Goal: Information Seeking & Learning: Learn about a topic

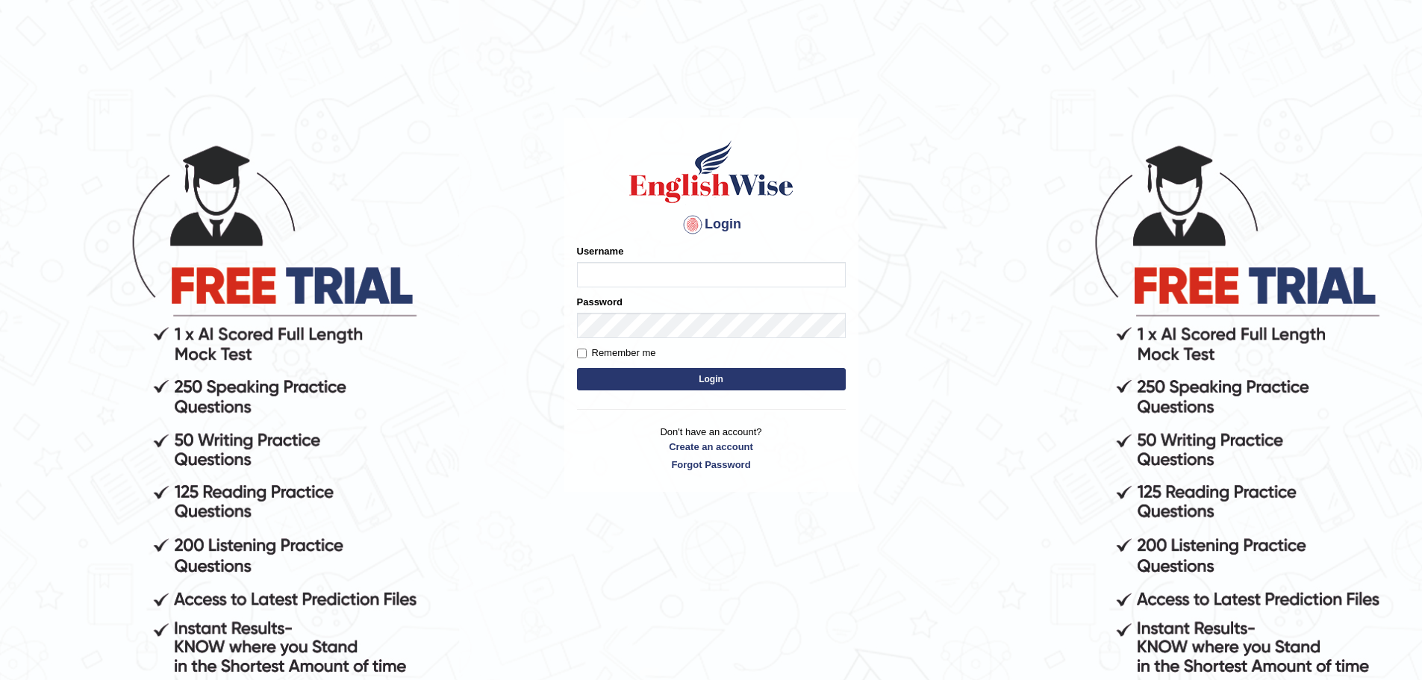
click at [609, 266] on input "Username" at bounding box center [711, 274] width 269 height 25
type input "Aliceenyonam"
click at [577, 368] on button "Login" at bounding box center [711, 379] width 269 height 22
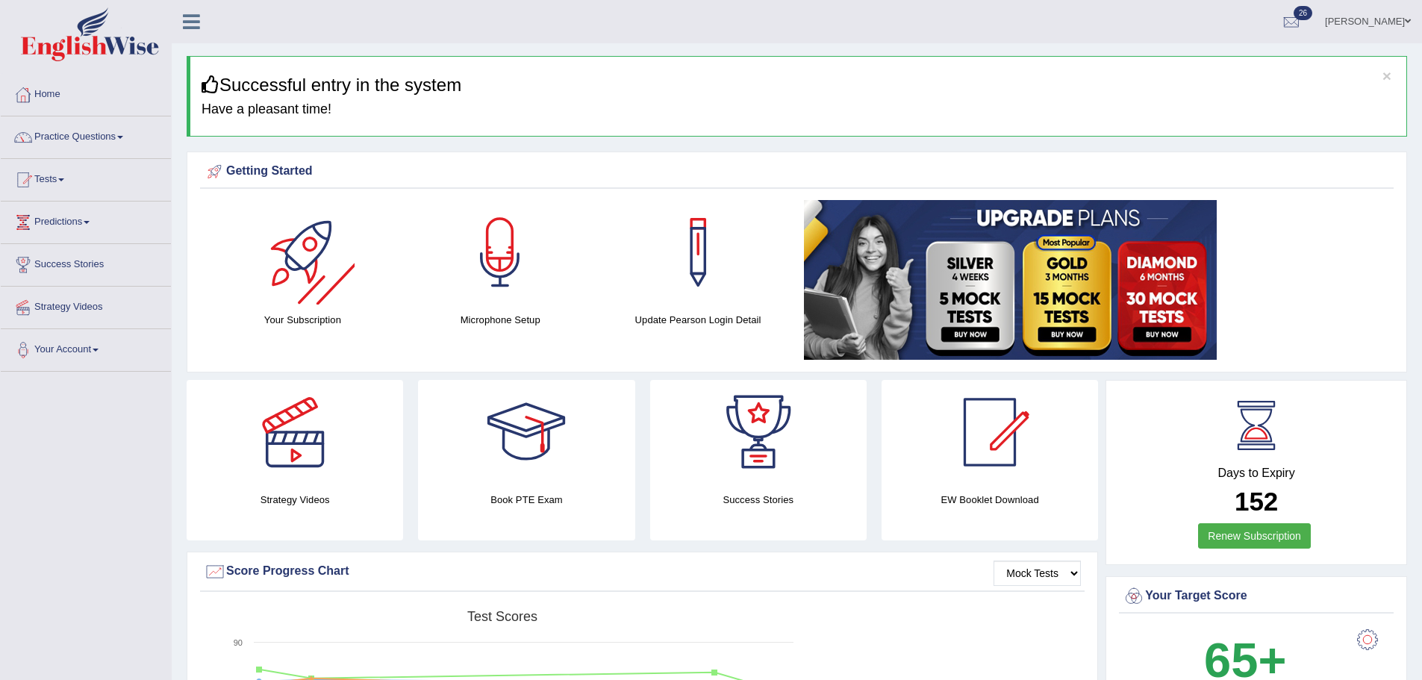
click at [315, 246] on div at bounding box center [302, 252] width 104 height 104
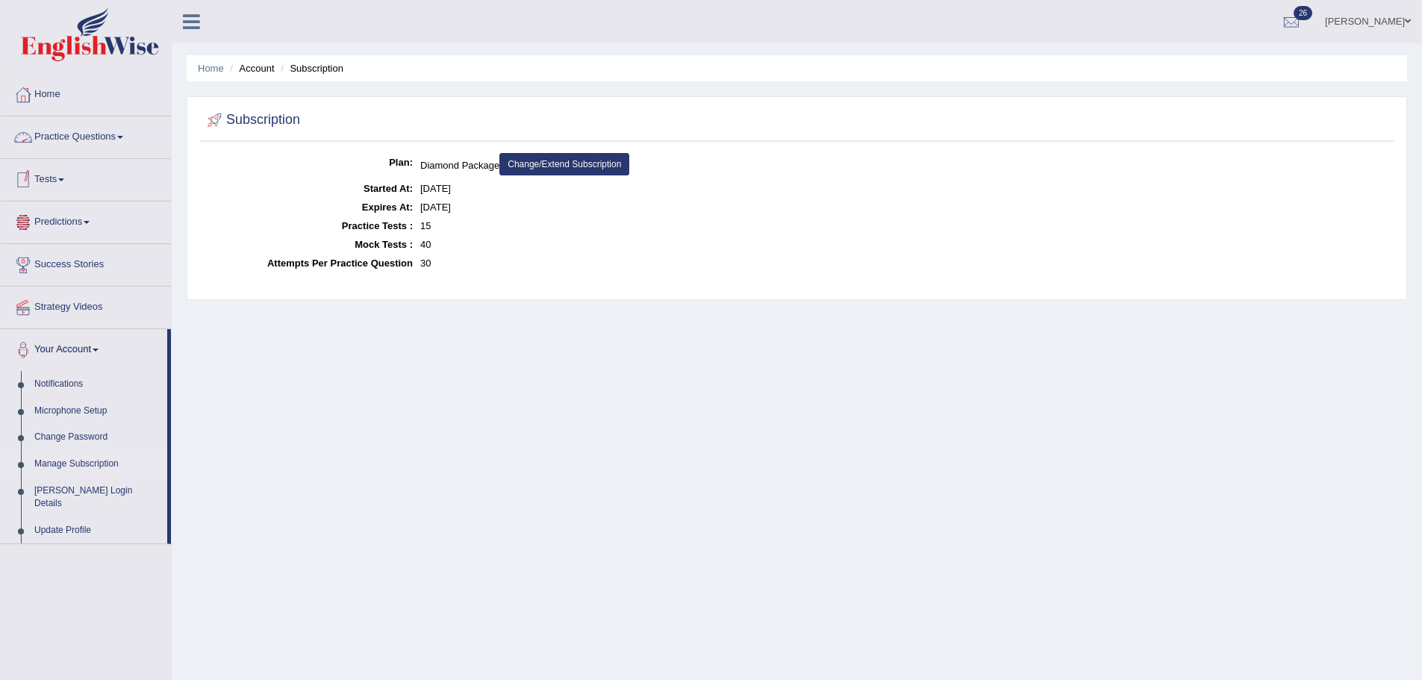
click at [78, 130] on link "Practice Questions" at bounding box center [86, 134] width 170 height 37
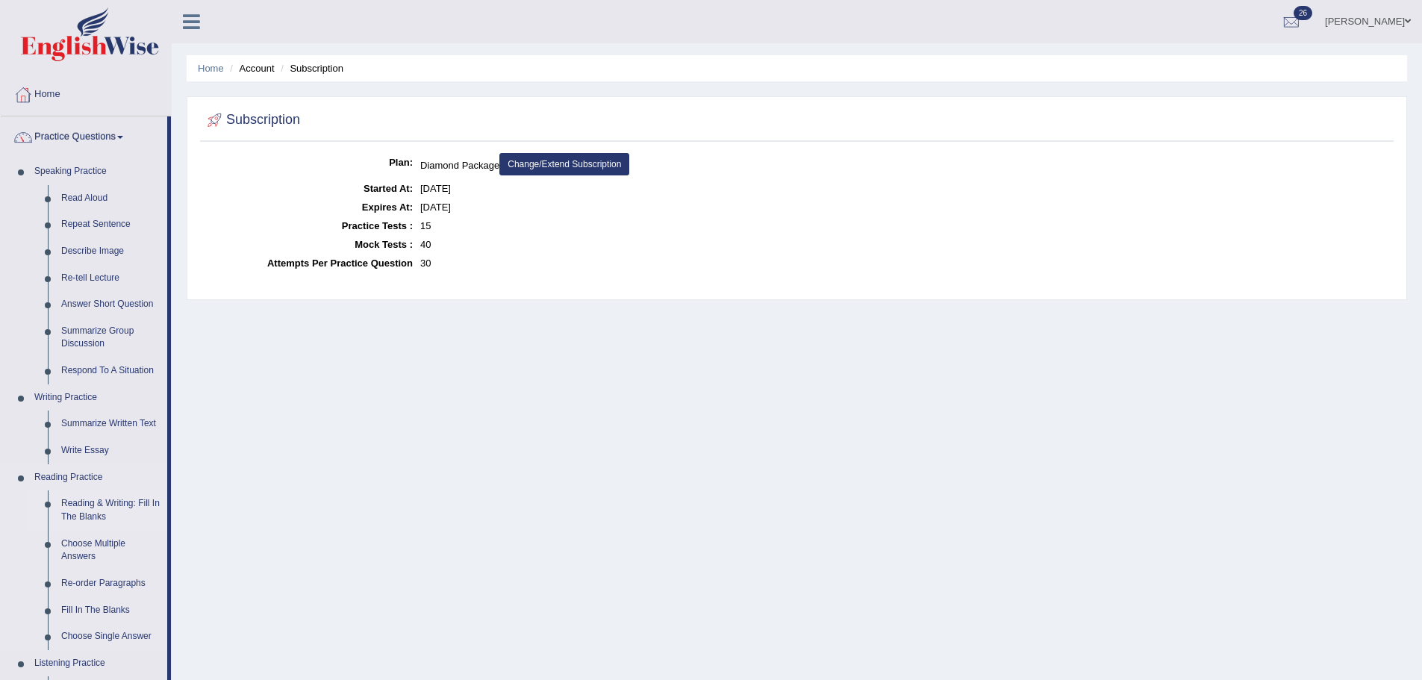
click at [96, 498] on link "Reading & Writing: Fill In The Blanks" at bounding box center [110, 510] width 113 height 40
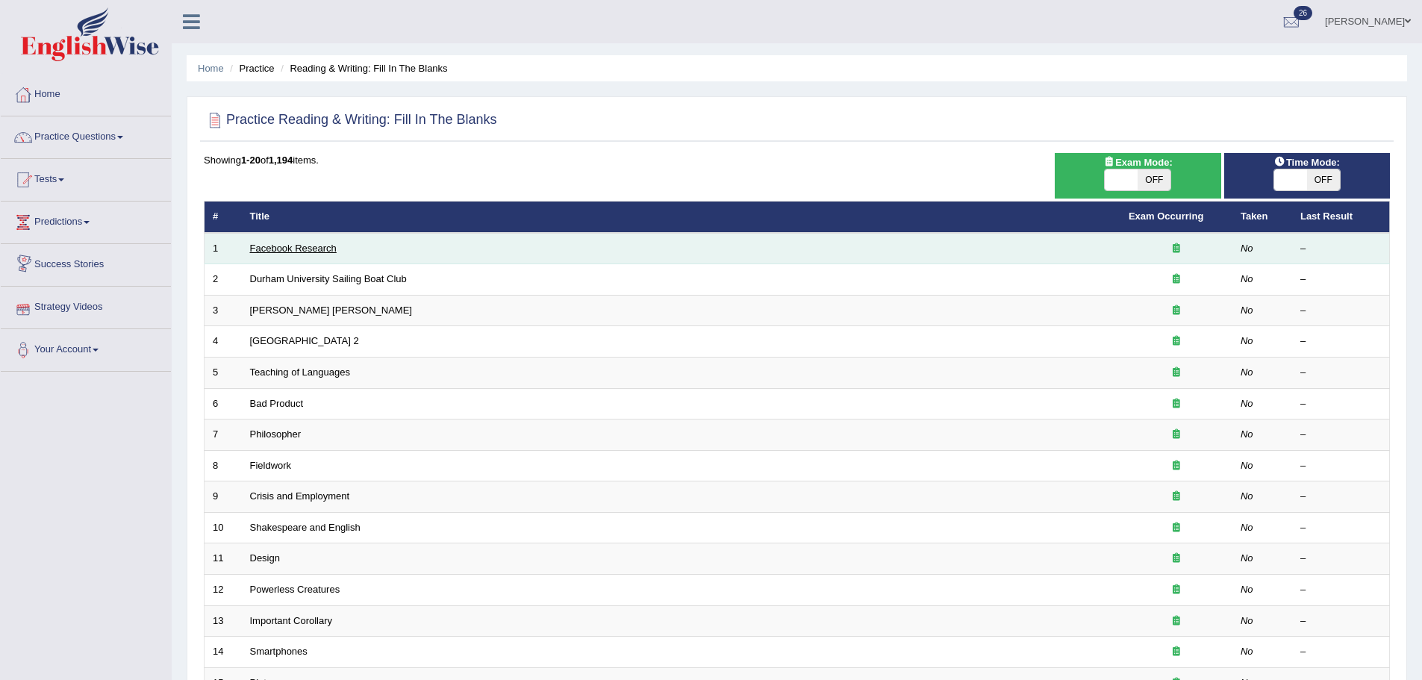
click at [287, 247] on link "Facebook Research" at bounding box center [293, 248] width 87 height 11
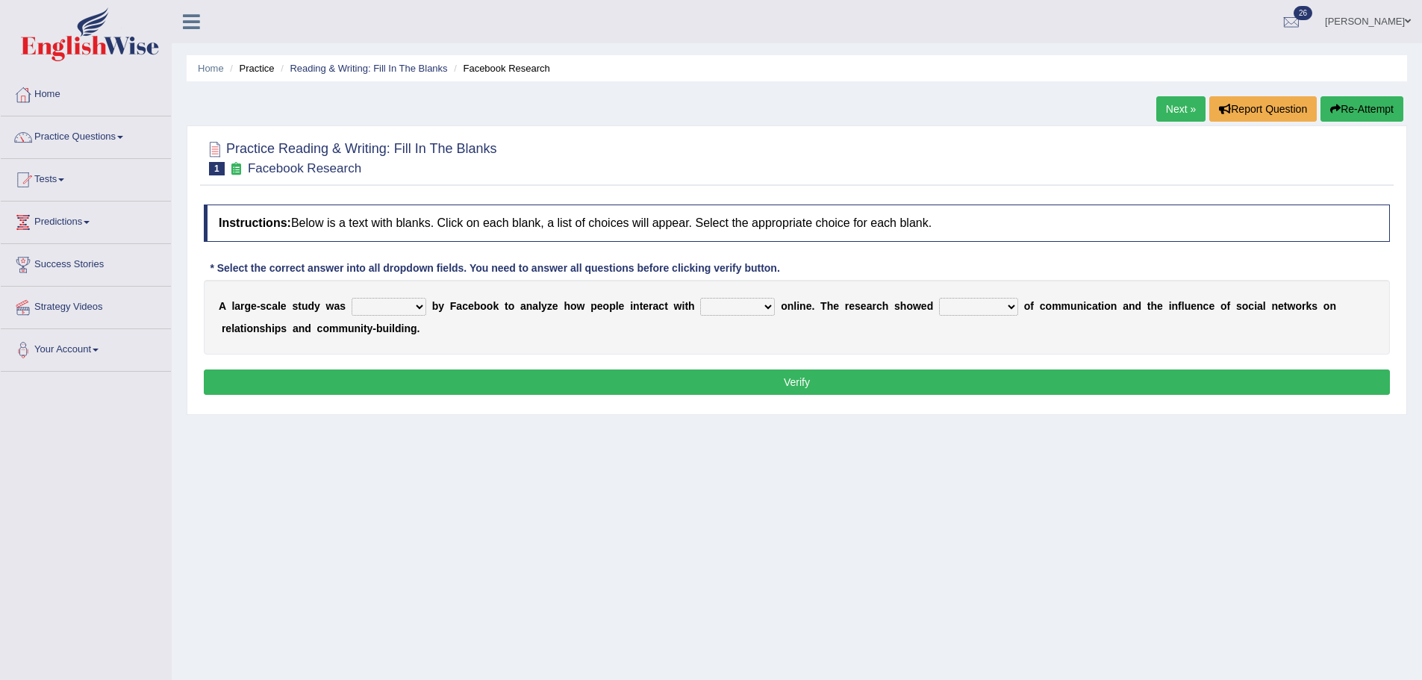
click at [414, 305] on select "surveyed had asked made" at bounding box center [389, 307] width 75 height 18
click at [352, 298] on select "surveyed had asked made" at bounding box center [389, 307] width 75 height 18
click at [414, 302] on select "surveyed had asked made" at bounding box center [389, 307] width 75 height 18
select select "asked"
click at [352, 298] on select "surveyed had asked made" at bounding box center [389, 307] width 75 height 18
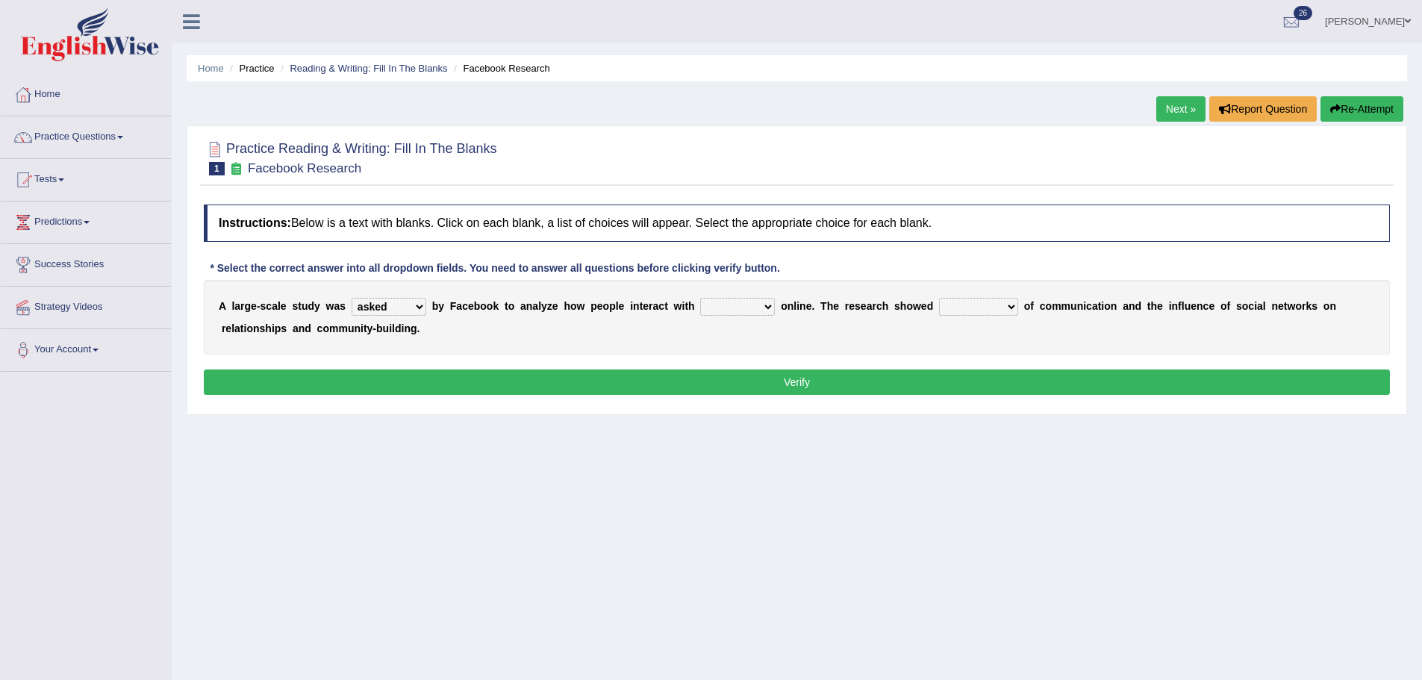
click at [723, 303] on select "together all each other another" at bounding box center [737, 307] width 75 height 18
select select "each other"
click at [700, 298] on select "together all each other another" at bounding box center [737, 307] width 75 height 18
click at [996, 305] on select "advantages standards fellowships patterns" at bounding box center [978, 307] width 79 height 18
select select "advantages"
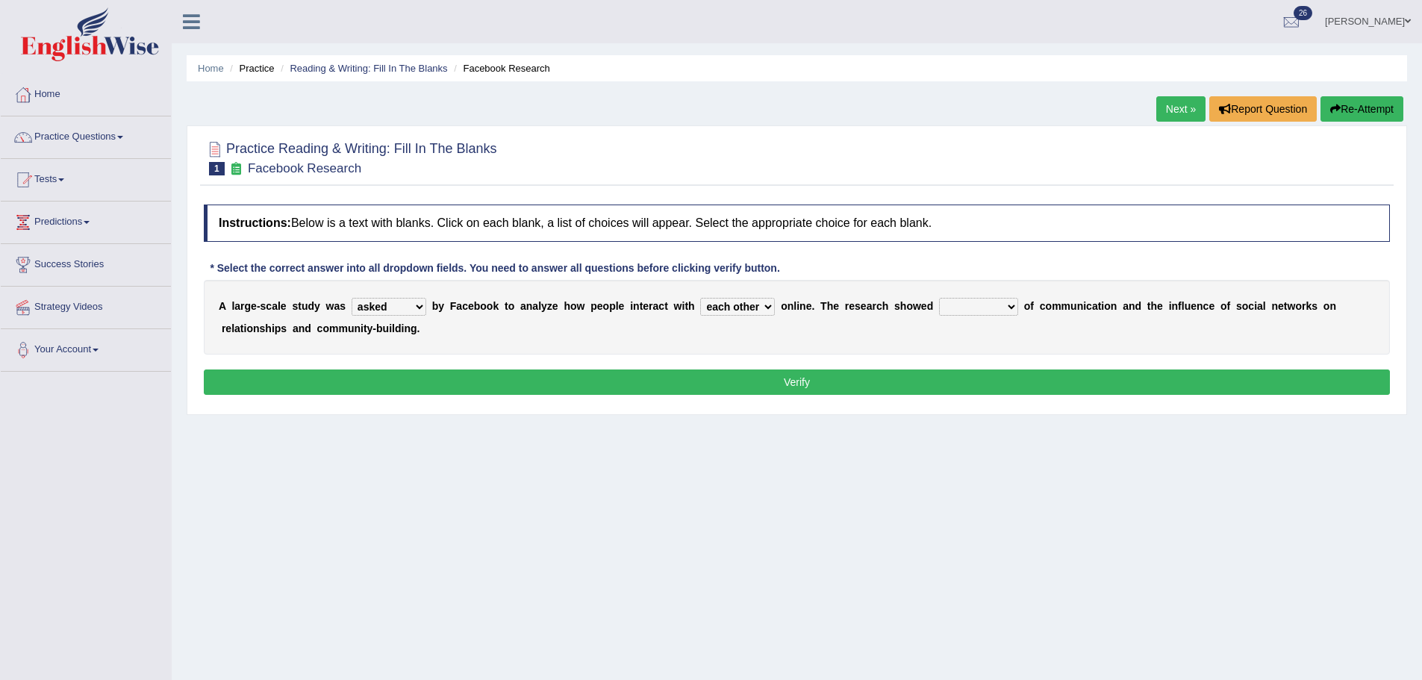
click at [939, 298] on select "advantages standards fellowships patterns" at bounding box center [978, 307] width 79 height 18
click at [942, 375] on button "Verify" at bounding box center [797, 381] width 1186 height 25
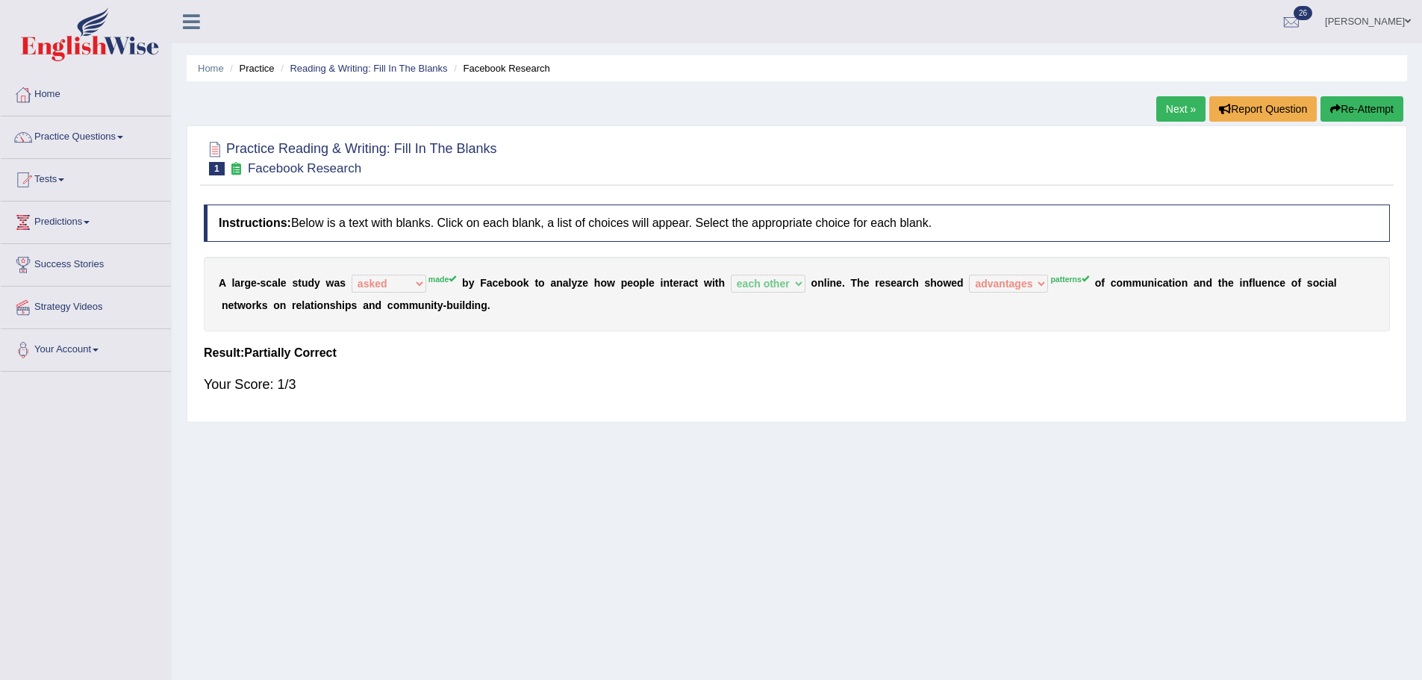
click at [1171, 103] on link "Next »" at bounding box center [1180, 108] width 49 height 25
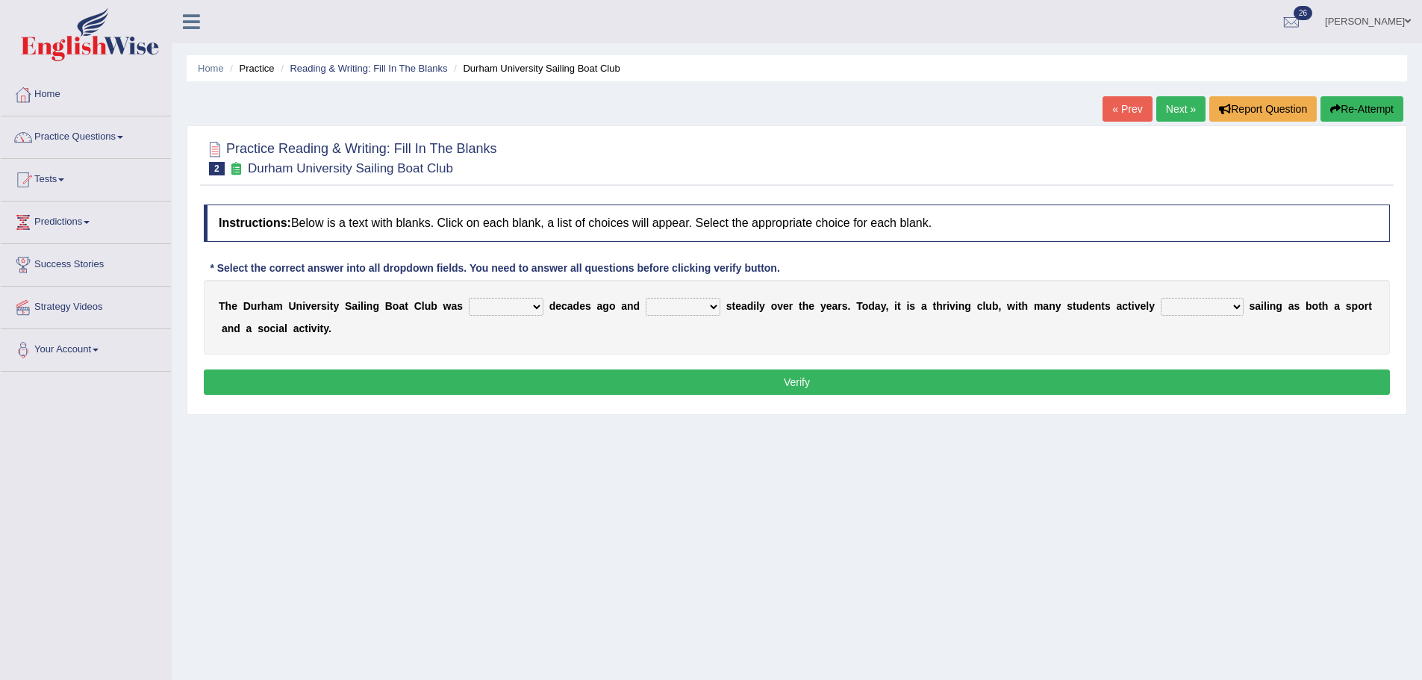
click at [479, 306] on select "found fund founded find" at bounding box center [506, 307] width 75 height 18
select select "founded"
click at [469, 298] on select "found fund founded find" at bounding box center [506, 307] width 75 height 18
click at [708, 305] on select "grow growing has grown grown" at bounding box center [683, 307] width 75 height 18
select select "has grown"
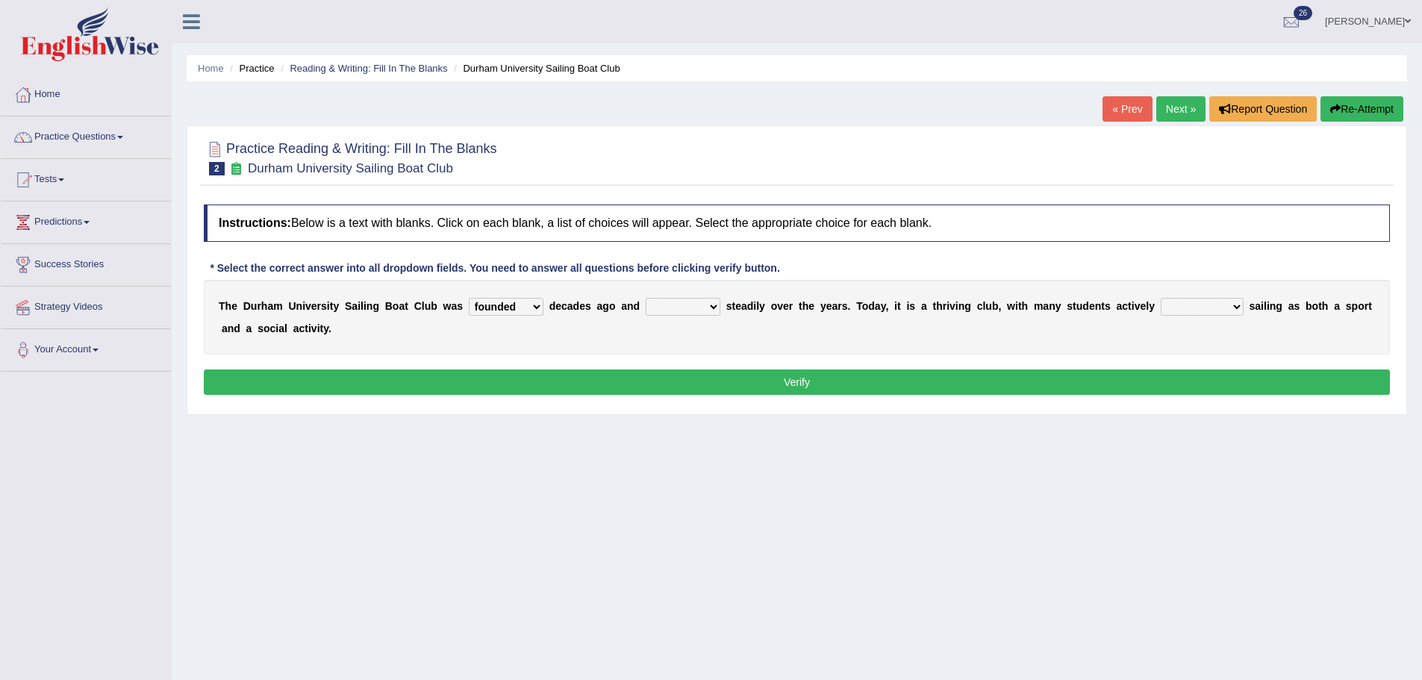
click at [646, 298] on select "grow growing has grown grown" at bounding box center [683, 307] width 75 height 18
click at [1184, 305] on select "enjoy enjoyed are enjoying enjoying" at bounding box center [1202, 307] width 83 height 18
select select "enjoying"
click at [1161, 298] on select "enjoy enjoyed are enjoying enjoying" at bounding box center [1202, 307] width 83 height 18
click at [1147, 378] on button "Verify" at bounding box center [797, 381] width 1186 height 25
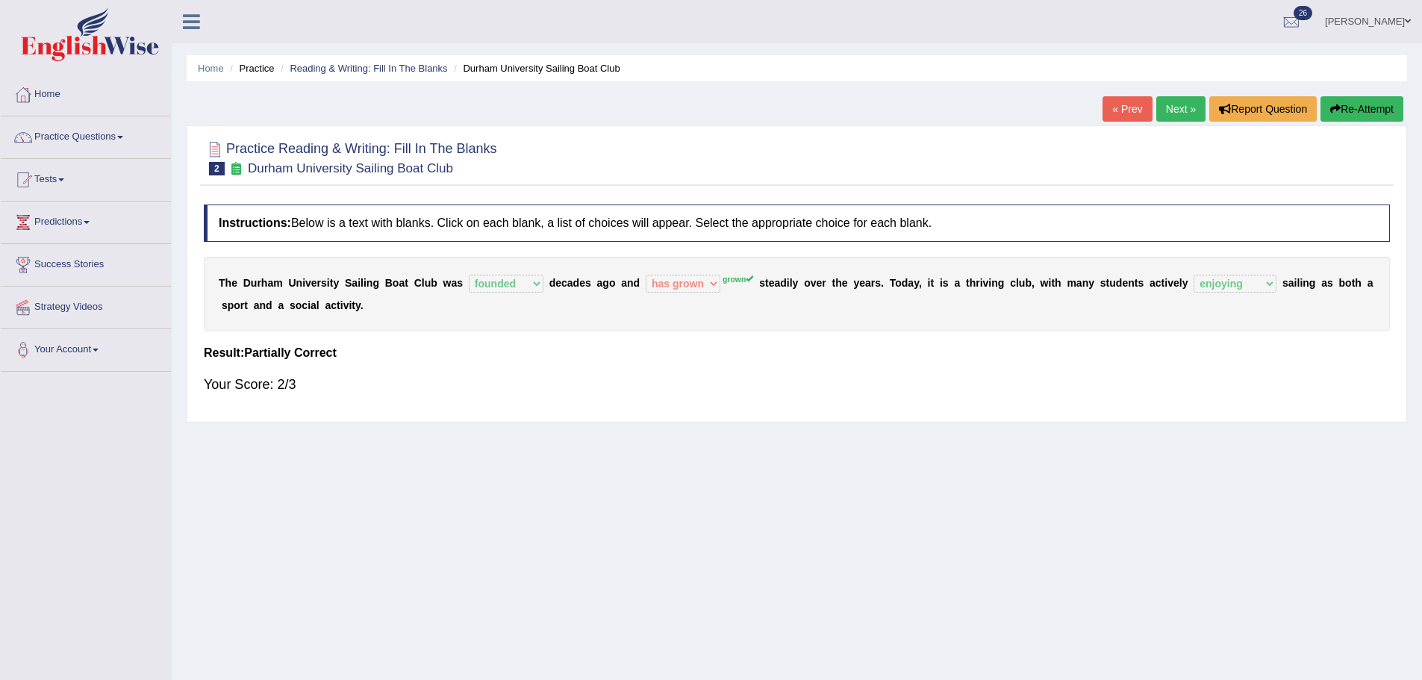
click at [1167, 104] on link "Next »" at bounding box center [1180, 108] width 49 height 25
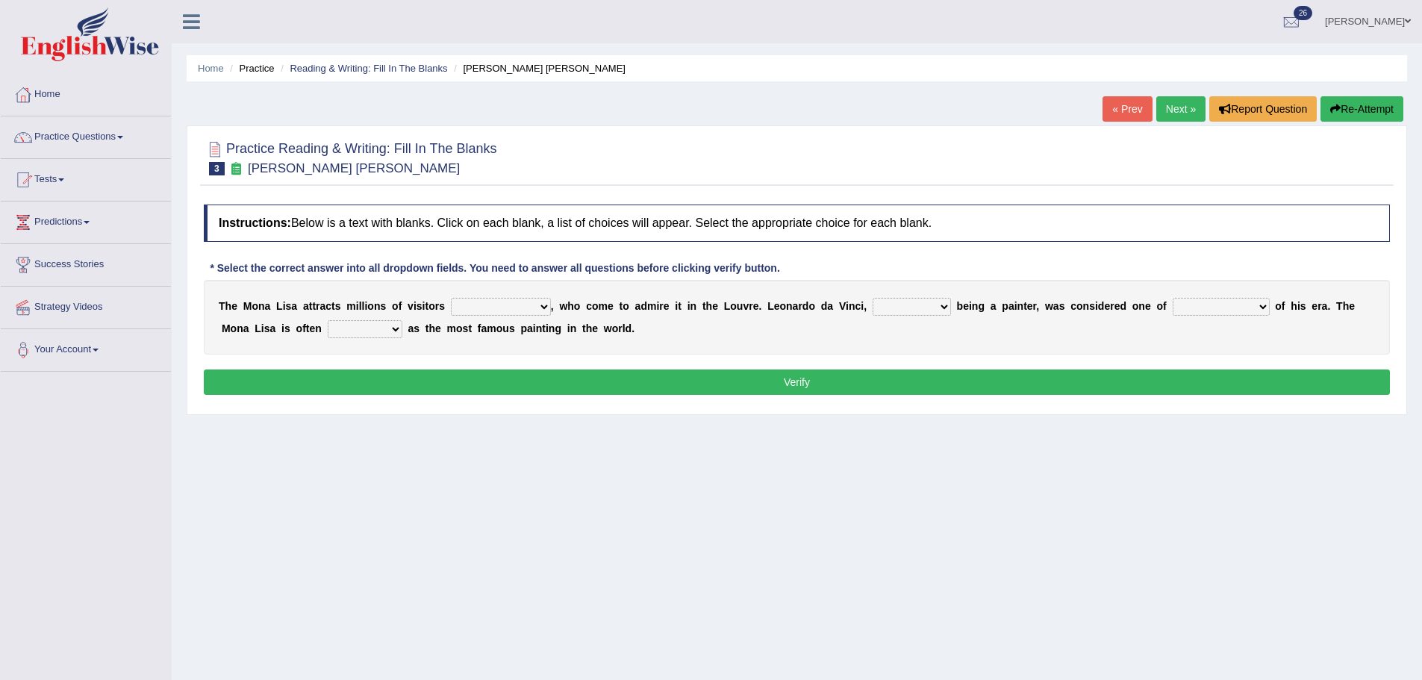
click at [489, 305] on select "around the year the all year all year round per year" at bounding box center [501, 307] width 100 height 18
select select "all year round"
click at [451, 298] on select "around the year the all year all year round per year" at bounding box center [501, 307] width 100 height 18
click at [899, 305] on select "rather than as much as as well as as long as" at bounding box center [912, 307] width 78 height 18
click at [1197, 304] on select "better artists artist the better artist the best artists" at bounding box center [1221, 307] width 97 height 18
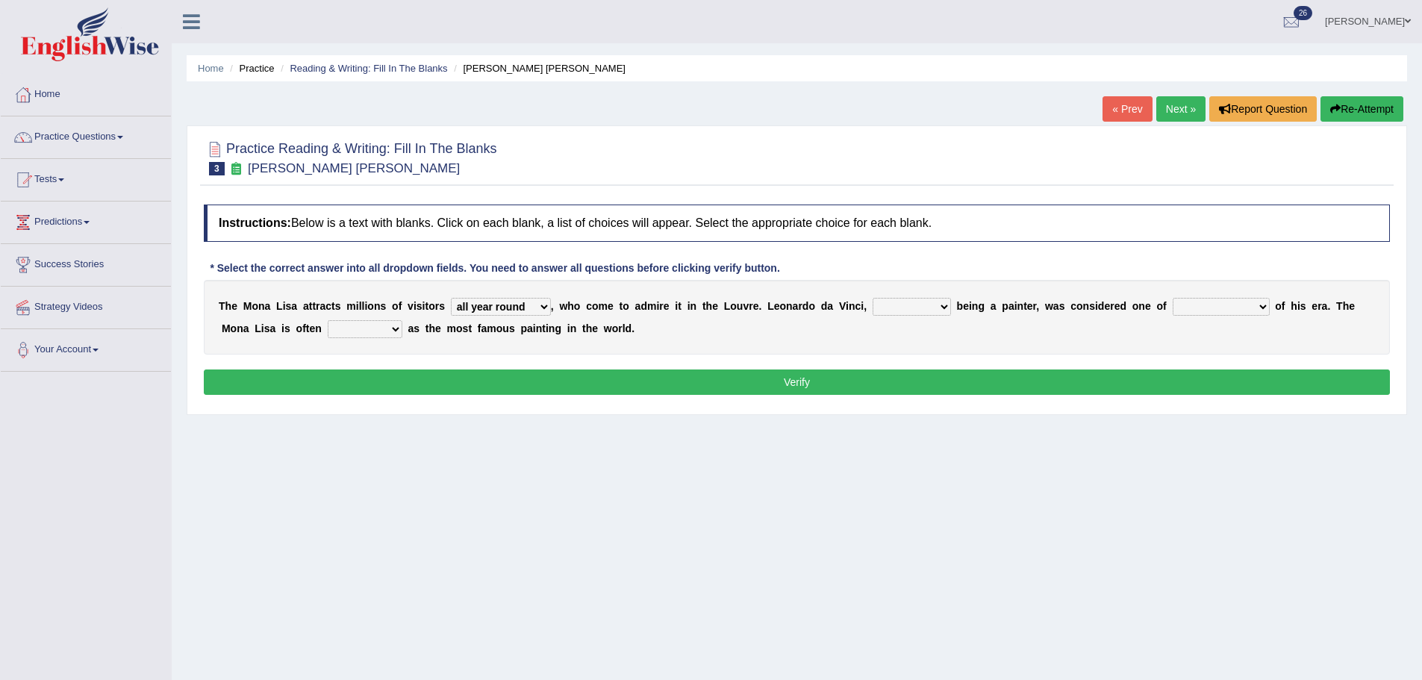
select select "the best artists"
click at [1173, 298] on select "better artists artist the better artist the best artists" at bounding box center [1221, 307] width 97 height 18
click at [341, 331] on select "classified suggested predicted described" at bounding box center [365, 329] width 75 height 18
select select "classified"
click at [328, 320] on select "classified suggested predicted described" at bounding box center [365, 329] width 75 height 18
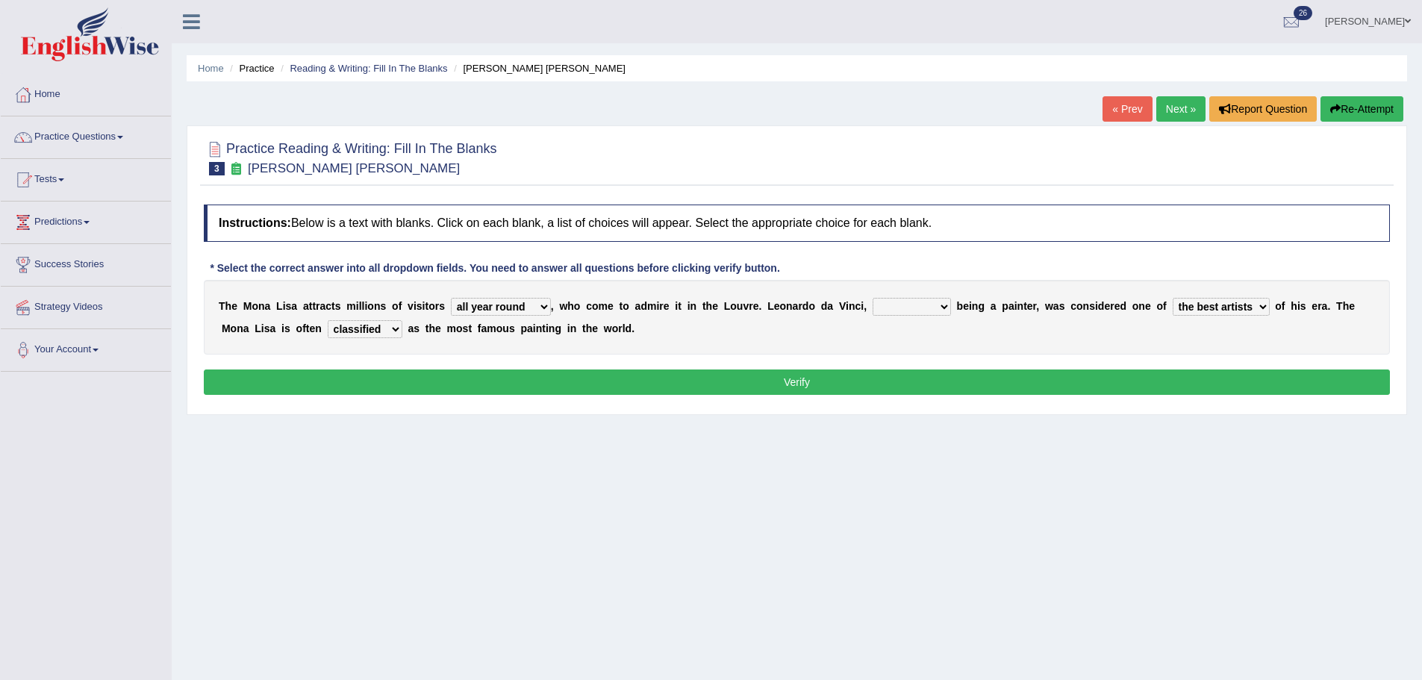
click at [911, 307] on select "rather than as much as as well as as long as" at bounding box center [912, 307] width 78 height 18
select select "as well as"
click at [873, 298] on select "rather than as much as as well as as long as" at bounding box center [912, 307] width 78 height 18
click at [885, 374] on button "Verify" at bounding box center [797, 381] width 1186 height 25
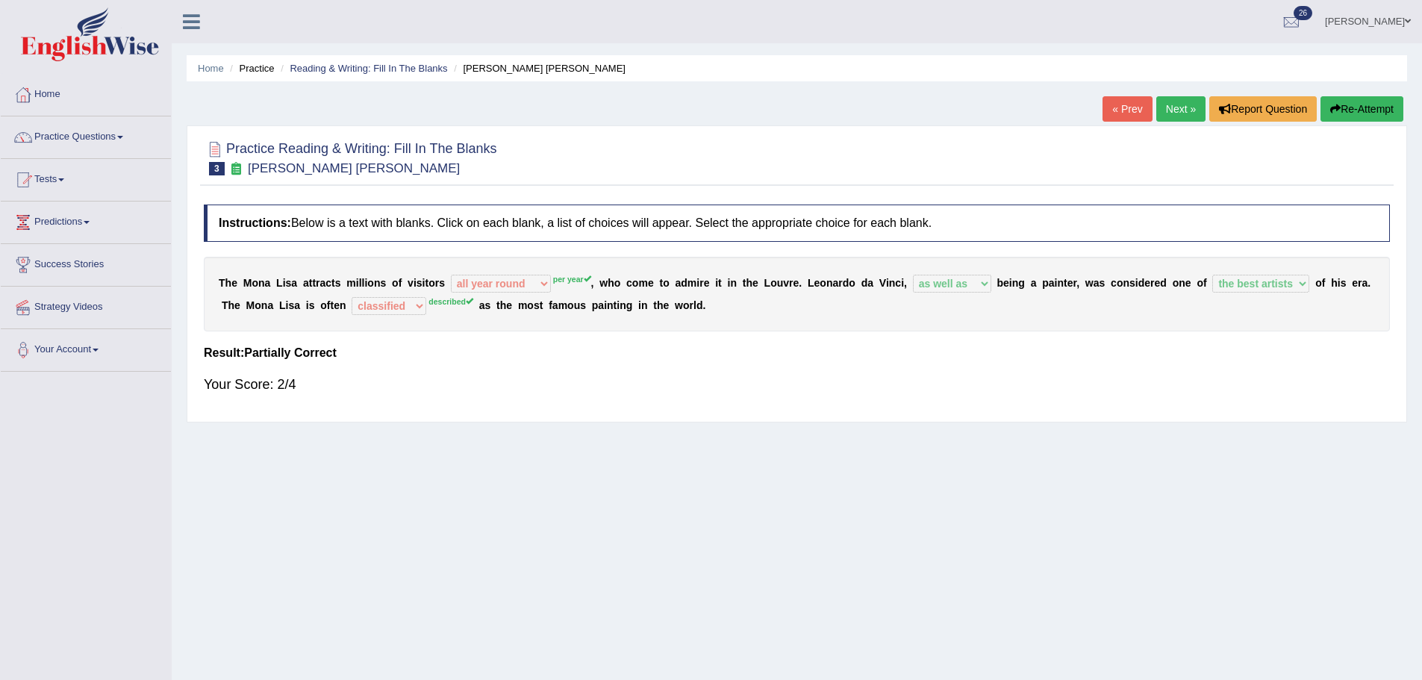
click at [1174, 104] on link "Next »" at bounding box center [1180, 108] width 49 height 25
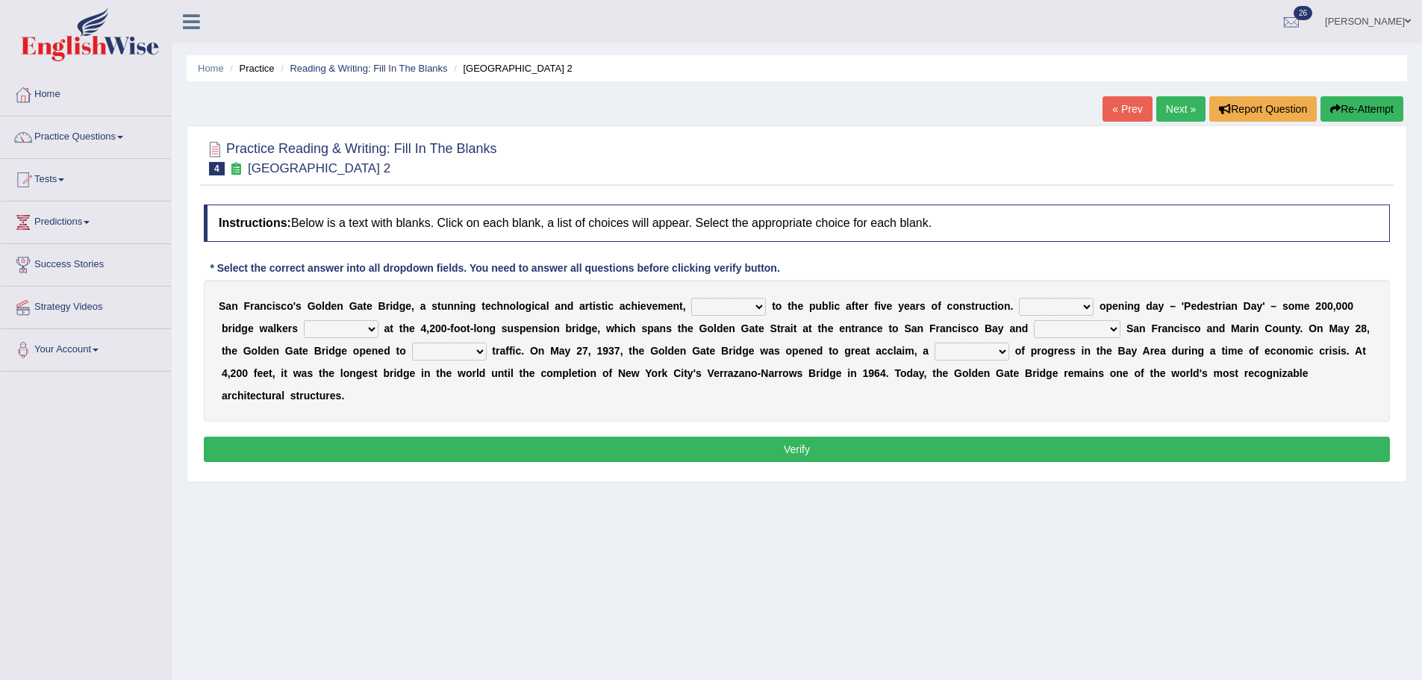
click at [736, 303] on select "opens closes appears equals" at bounding box center [728, 307] width 75 height 18
select select "opens"
click at [691, 298] on select "opens closes appears equals" at bounding box center [728, 307] width 75 height 18
click at [1061, 304] on select "On During Since When" at bounding box center [1056, 307] width 75 height 18
select select "On"
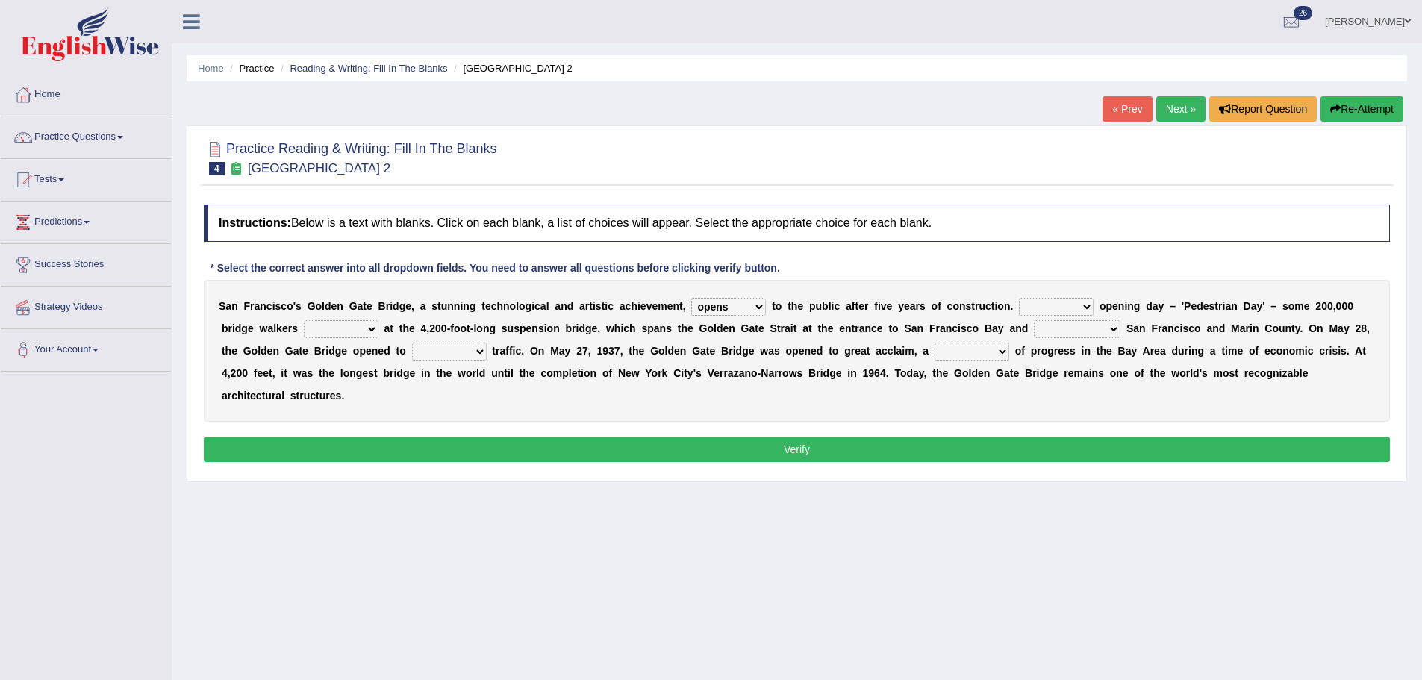
click at [1019, 298] on select "On During Since When" at bounding box center [1056, 307] width 75 height 18
click at [346, 328] on select "stationed looked marveled laughed" at bounding box center [341, 329] width 75 height 18
select select "stationed"
click at [304, 320] on select "stationed looked marveled laughed" at bounding box center [341, 329] width 75 height 18
click at [1091, 329] on select "separates connects channels differentiates" at bounding box center [1077, 329] width 87 height 18
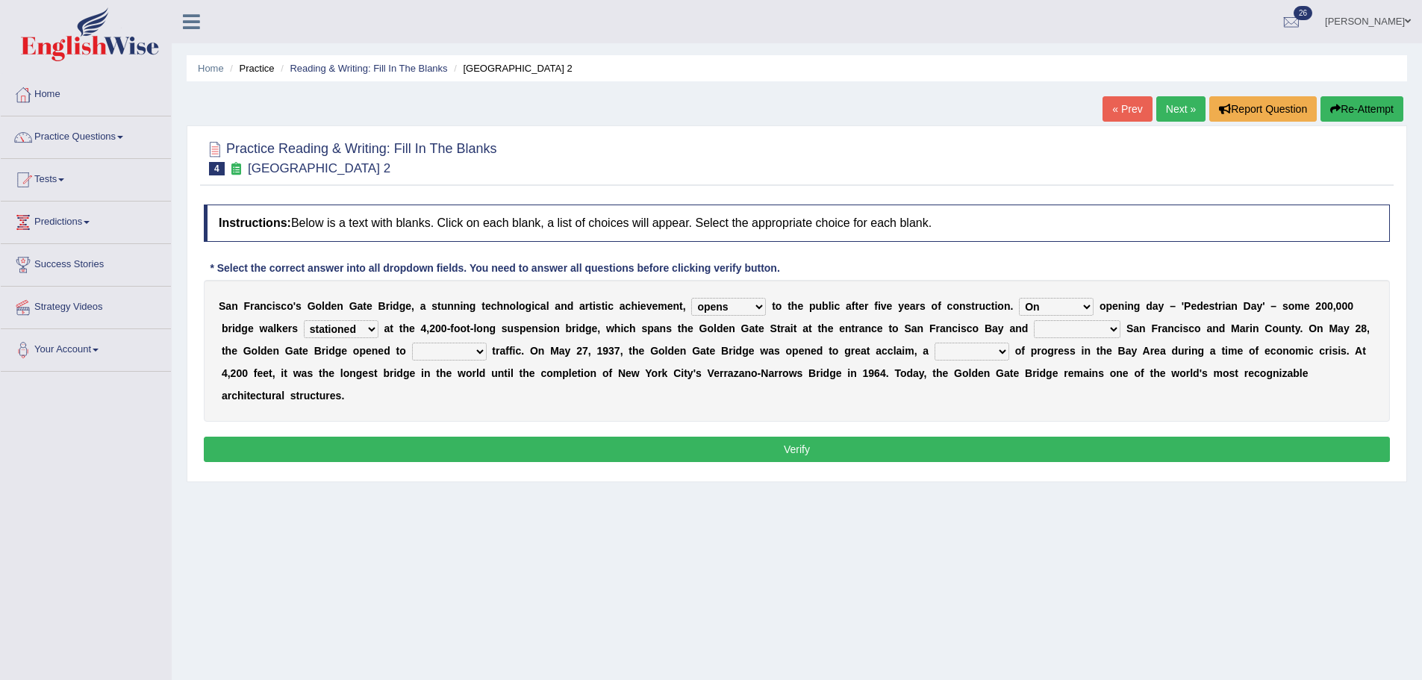
select select "separates"
click at [1034, 320] on select "separates connects channels differentiates" at bounding box center [1077, 329] width 87 height 18
click at [433, 349] on select "aquatic vehicular airborne watertight" at bounding box center [449, 352] width 75 height 18
select select "vehicular"
click at [412, 343] on select "aquatic vehicular airborne watertight" at bounding box center [449, 352] width 75 height 18
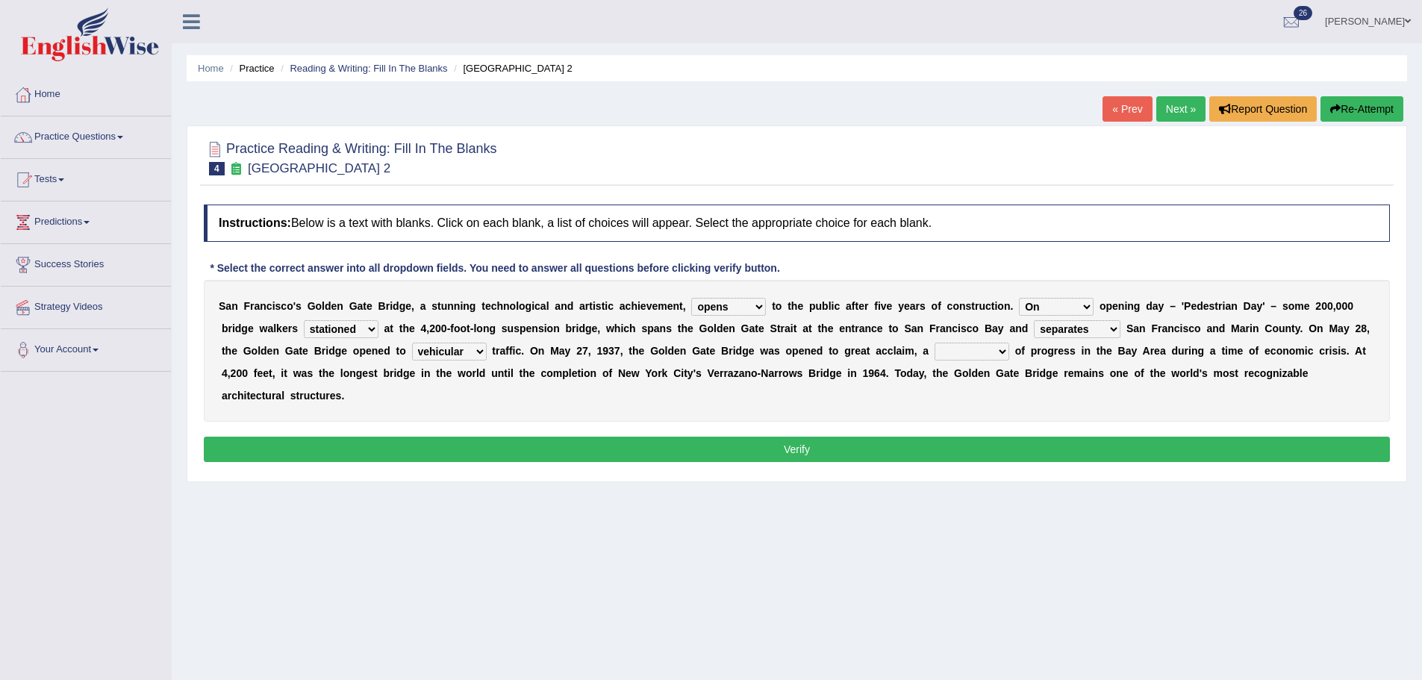
click at [955, 352] on select "denial symbol technique yield" at bounding box center [972, 352] width 75 height 18
select select "symbol"
click at [935, 343] on select "denial symbol technique yield" at bounding box center [972, 352] width 75 height 18
click at [902, 450] on button "Verify" at bounding box center [797, 449] width 1186 height 25
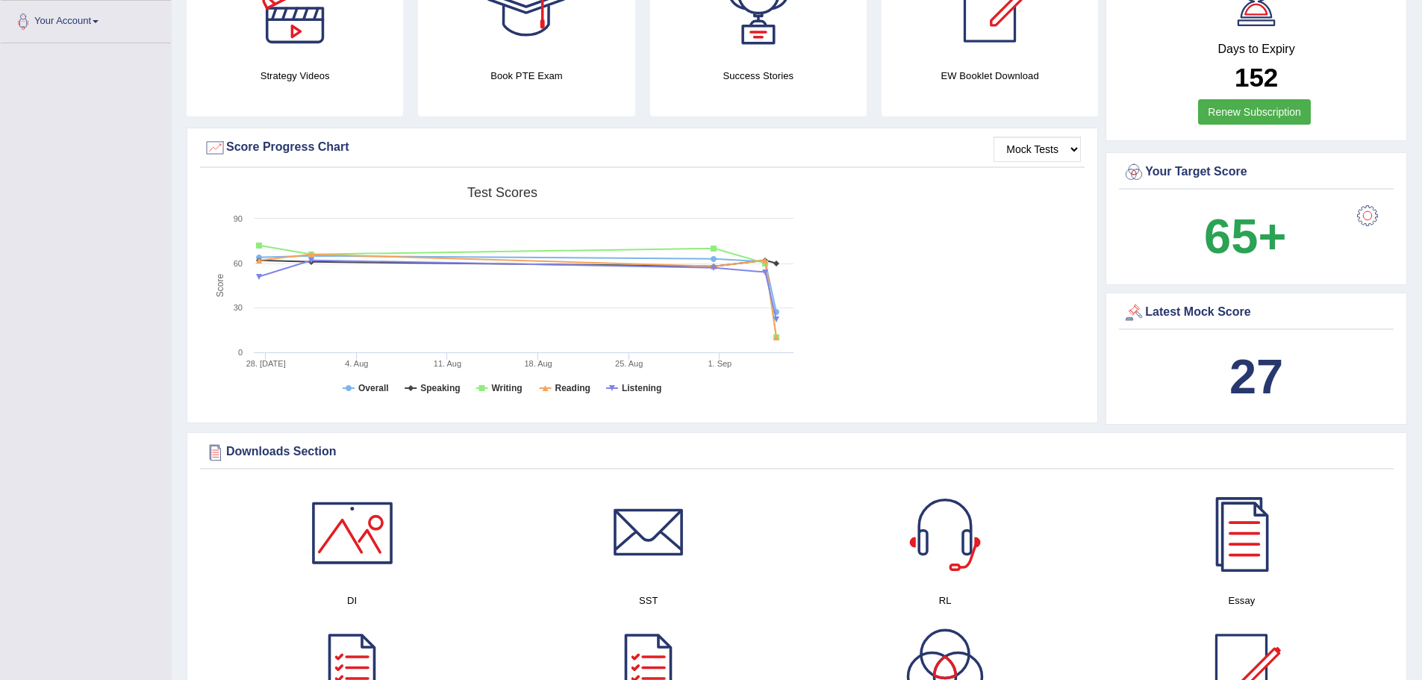
scroll to position [343, 0]
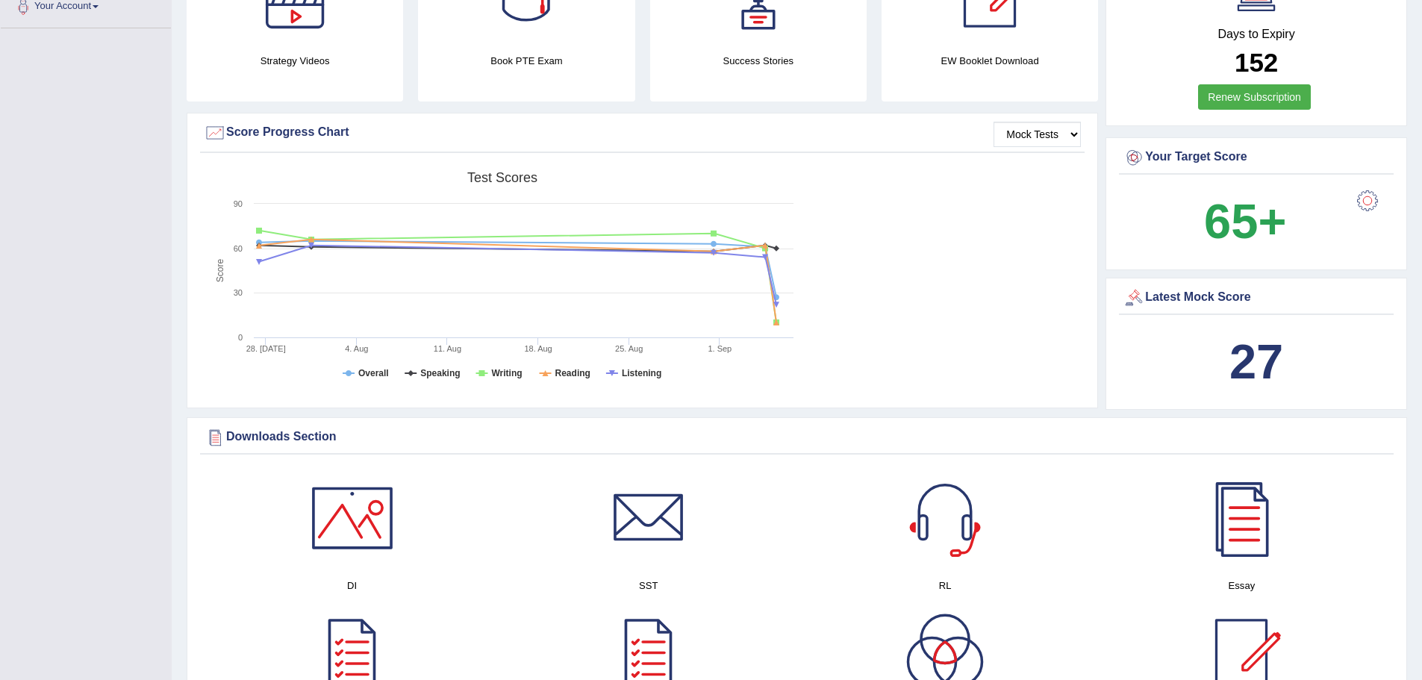
click at [959, 536] on div at bounding box center [945, 518] width 104 height 104
